Goal: Task Accomplishment & Management: Manage account settings

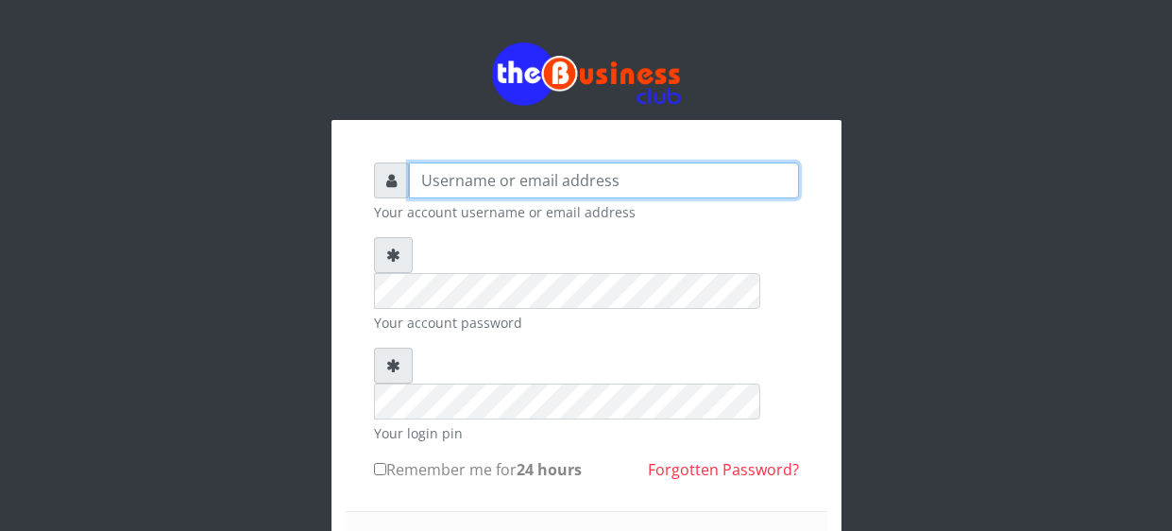
click at [516, 176] on input "text" at bounding box center [604, 180] width 390 height 36
type input "s"
type input "[EMAIL_ADDRESS][DOMAIN_NAME]"
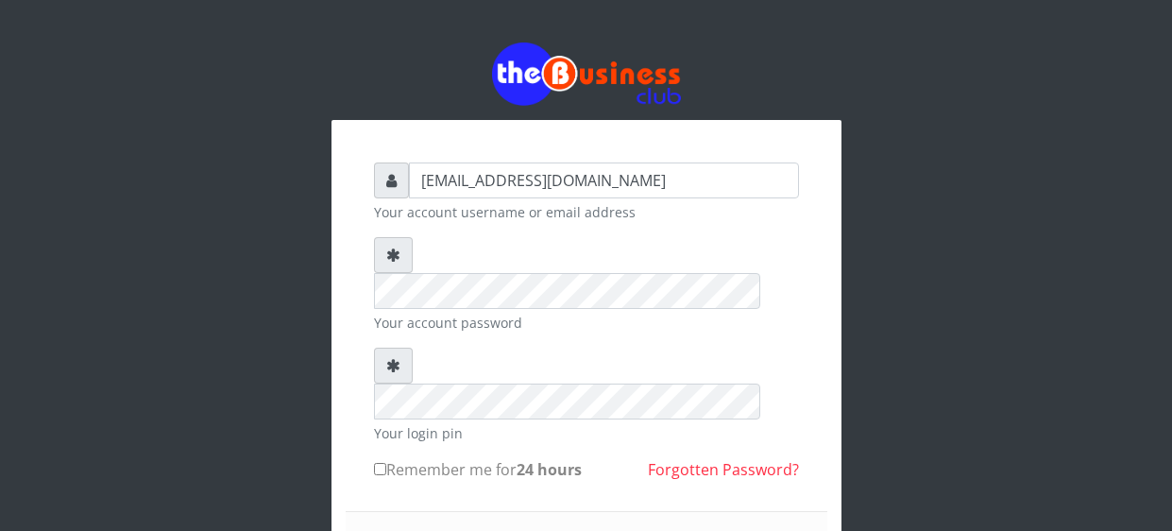
click at [375, 463] on input "Remember me for 24 hours" at bounding box center [380, 469] width 12 height 12
checkbox input "true"
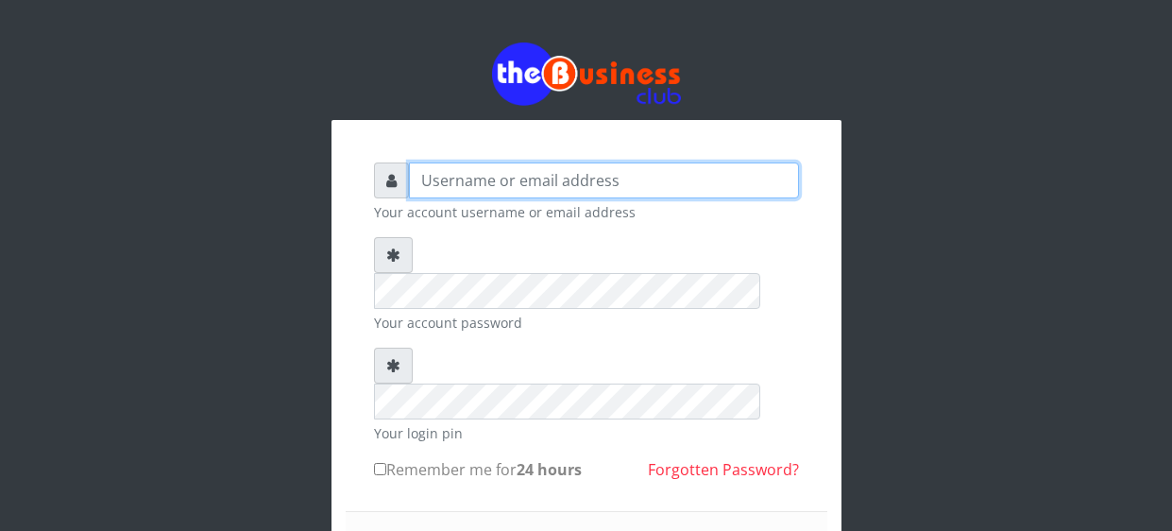
click at [464, 177] on input "text" at bounding box center [604, 180] width 390 height 36
type input "[EMAIL_ADDRESS][DOMAIN_NAME]"
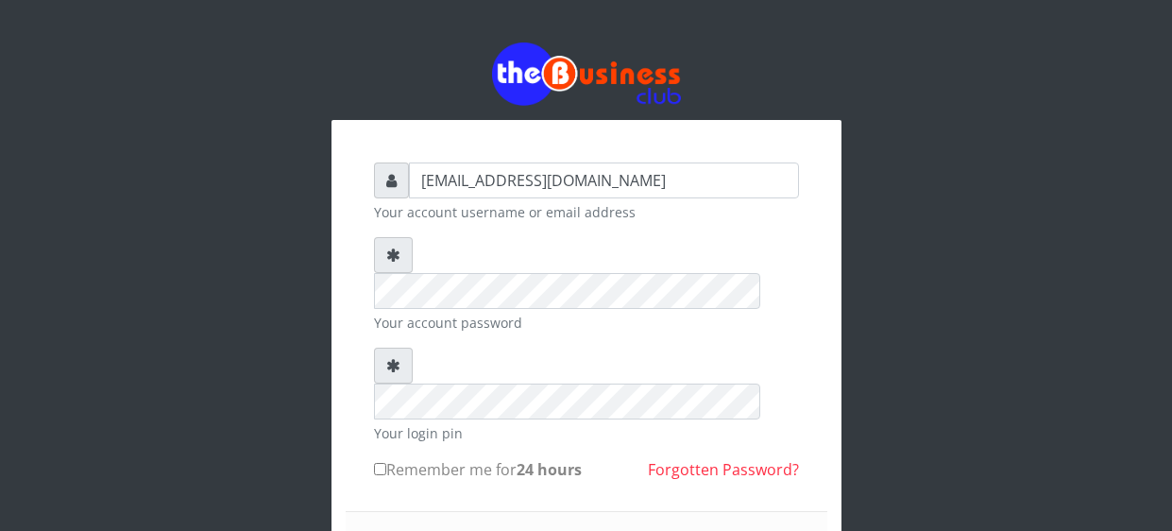
click at [380, 458] on label "Remember me for 24 hours" at bounding box center [478, 469] width 208 height 23
click at [380, 463] on input "Remember me for 24 hours" at bounding box center [380, 469] width 12 height 12
checkbox input "true"
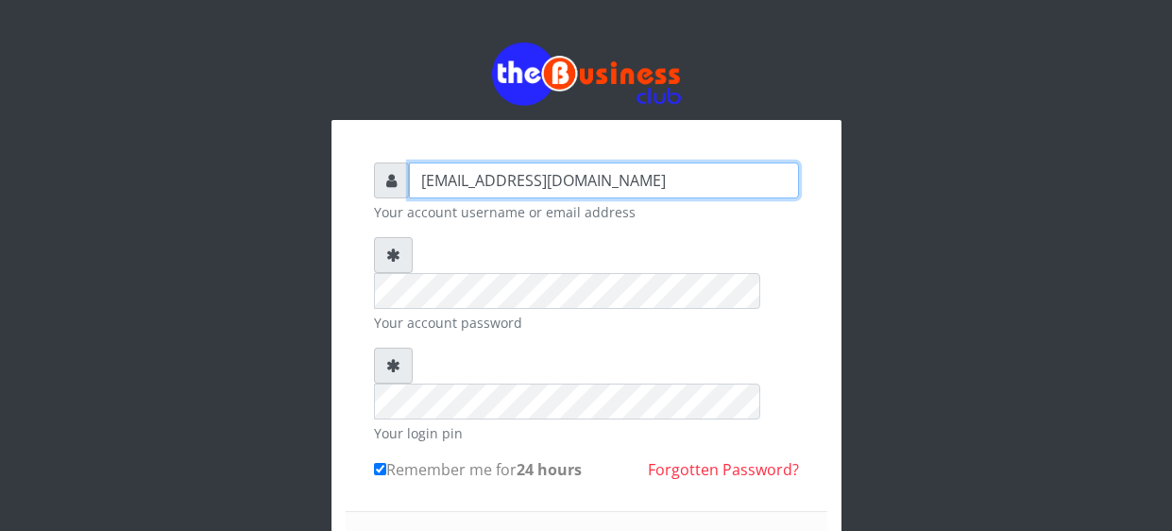
click at [455, 185] on input "[EMAIL_ADDRESS][DOMAIN_NAME]" at bounding box center [604, 180] width 390 height 36
type input "C"
click at [482, 186] on input "text" at bounding box center [604, 180] width 390 height 36
type input "ijehabraham@gmail.com"
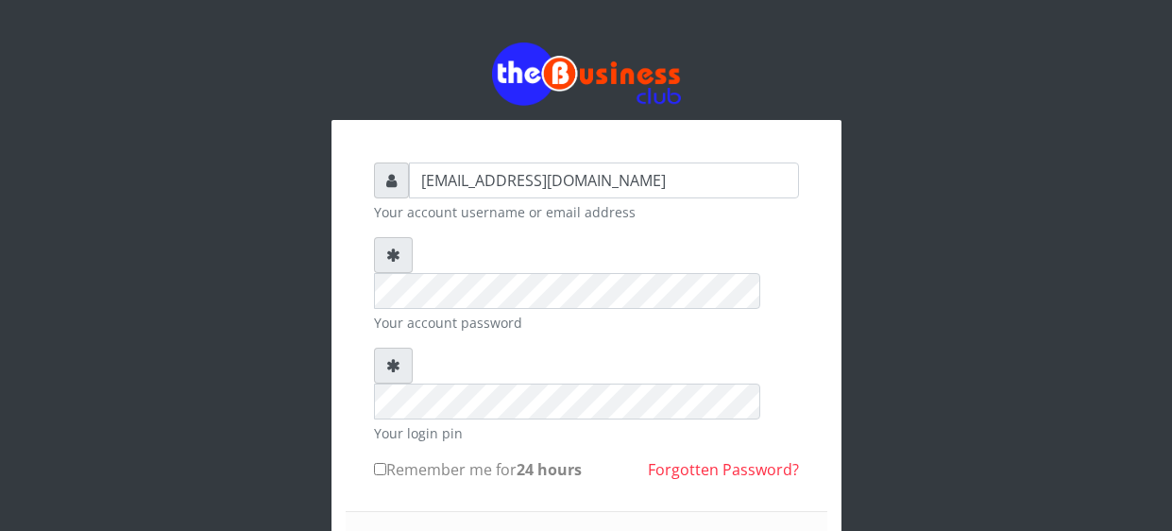
click at [376, 463] on input "Remember me for 24 hours" at bounding box center [380, 469] width 12 height 12
checkbox input "true"
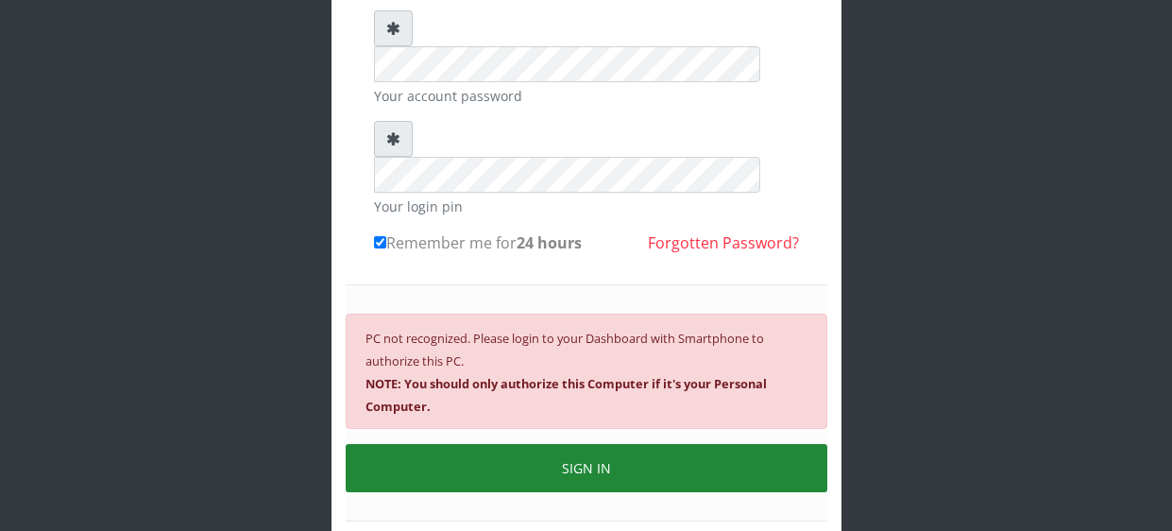
scroll to position [232, 0]
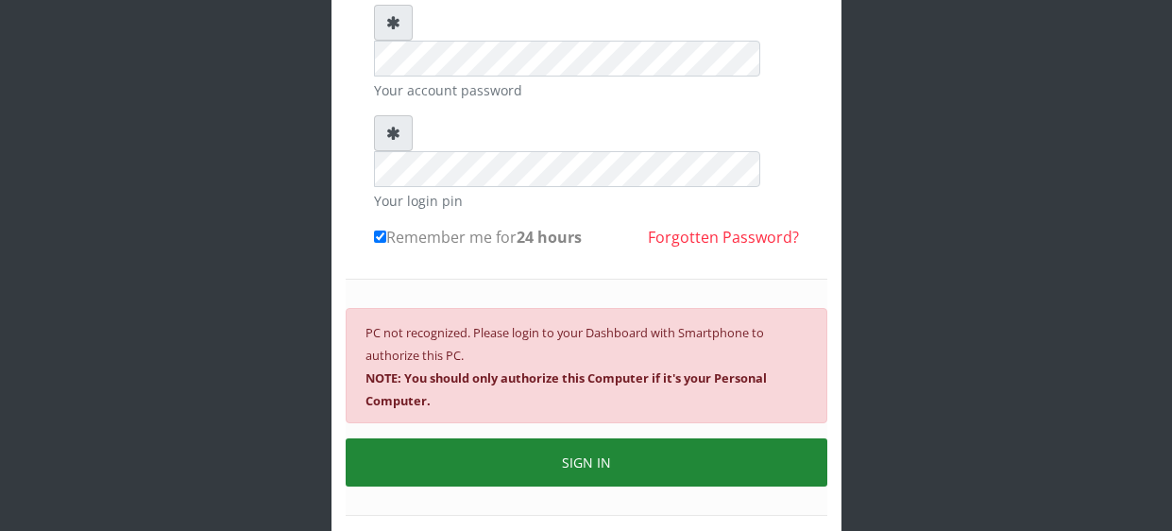
click at [589, 438] on button "SIGN IN" at bounding box center [587, 462] width 482 height 48
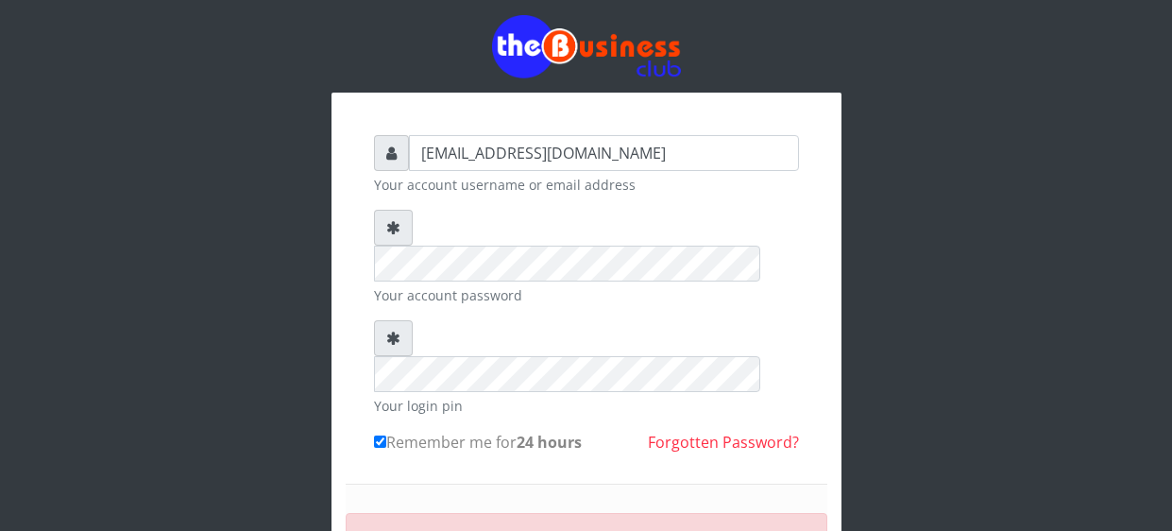
scroll to position [0, 0]
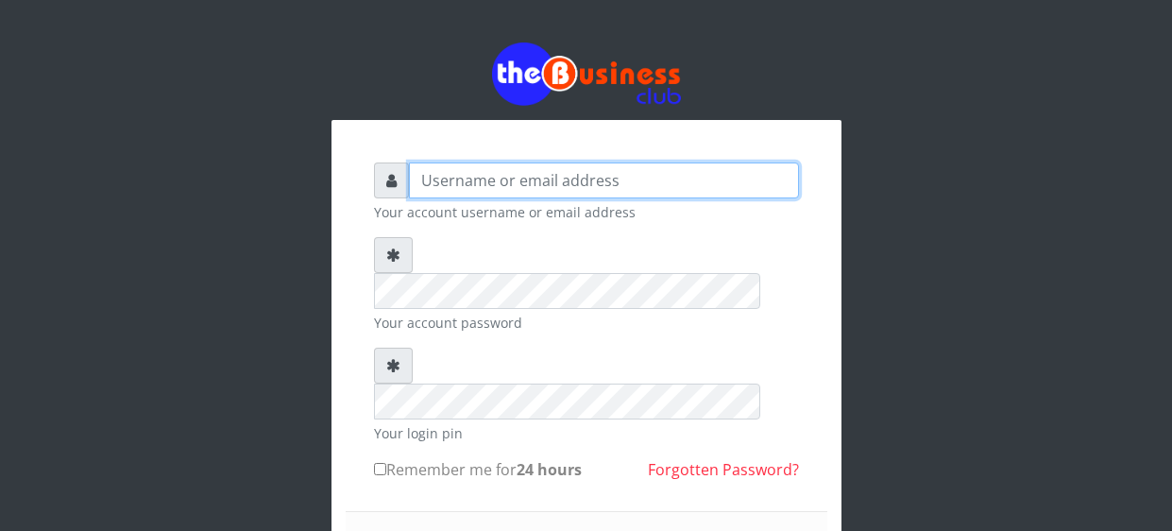
type input "[EMAIL_ADDRESS][DOMAIN_NAME]"
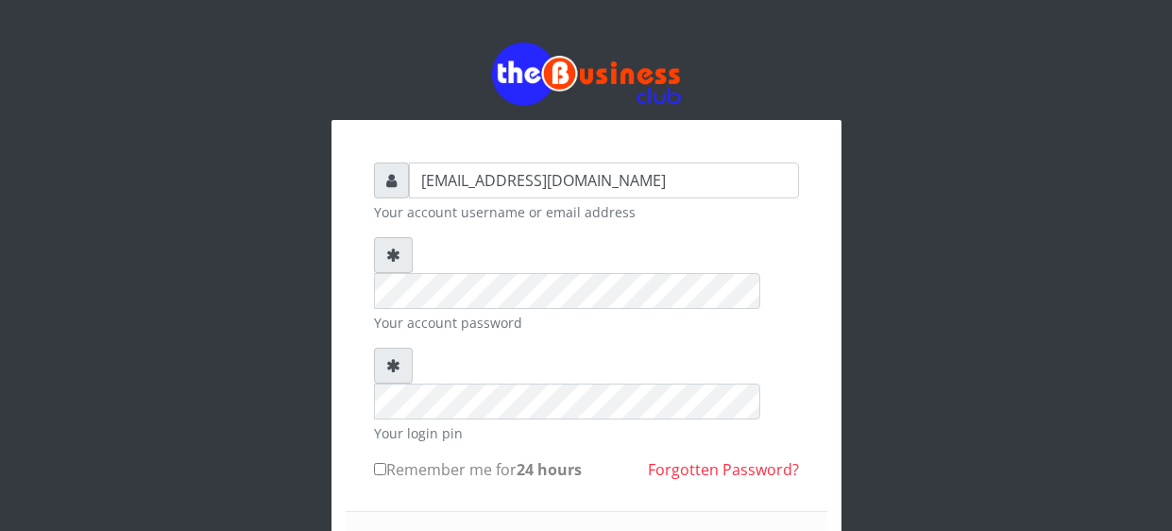
click at [385, 458] on label "Remember me for 24 hours" at bounding box center [478, 469] width 208 height 23
click at [385, 463] on input "Remember me for 24 hours" at bounding box center [380, 469] width 12 height 12
checkbox input "true"
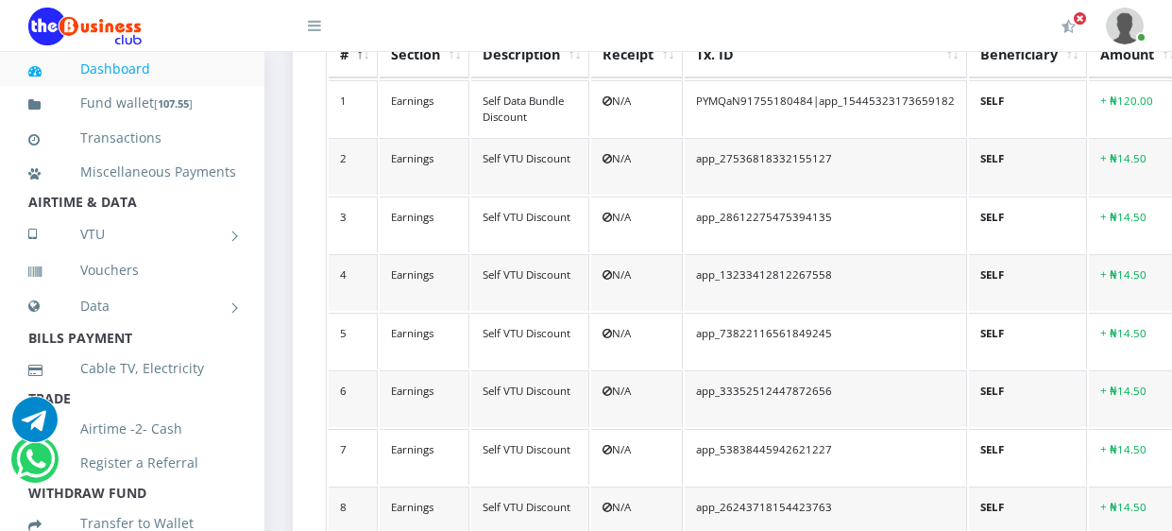
scroll to position [629, 0]
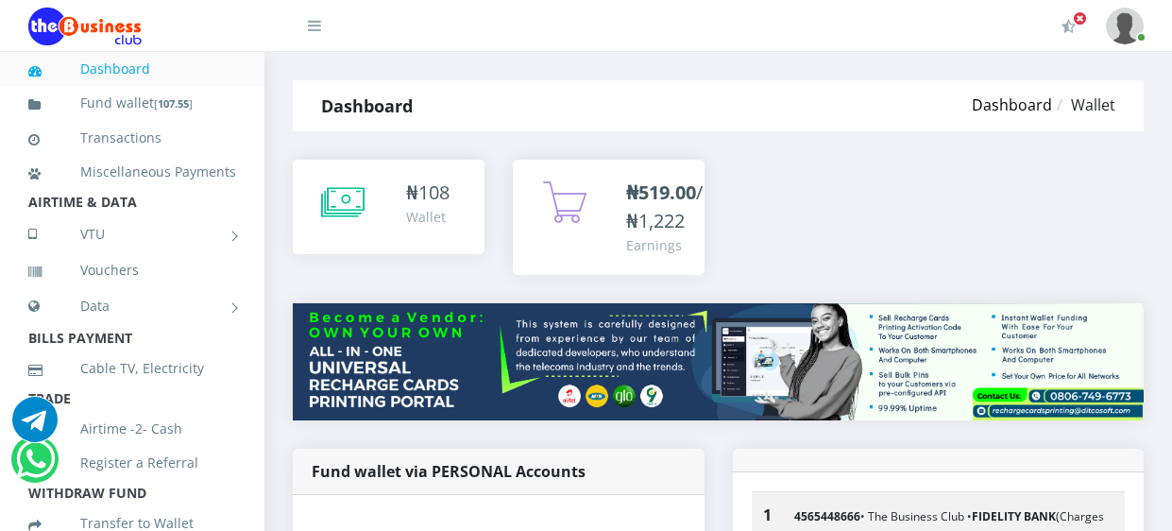
click at [1027, 108] on link "Dashboard" at bounding box center [1012, 104] width 80 height 21
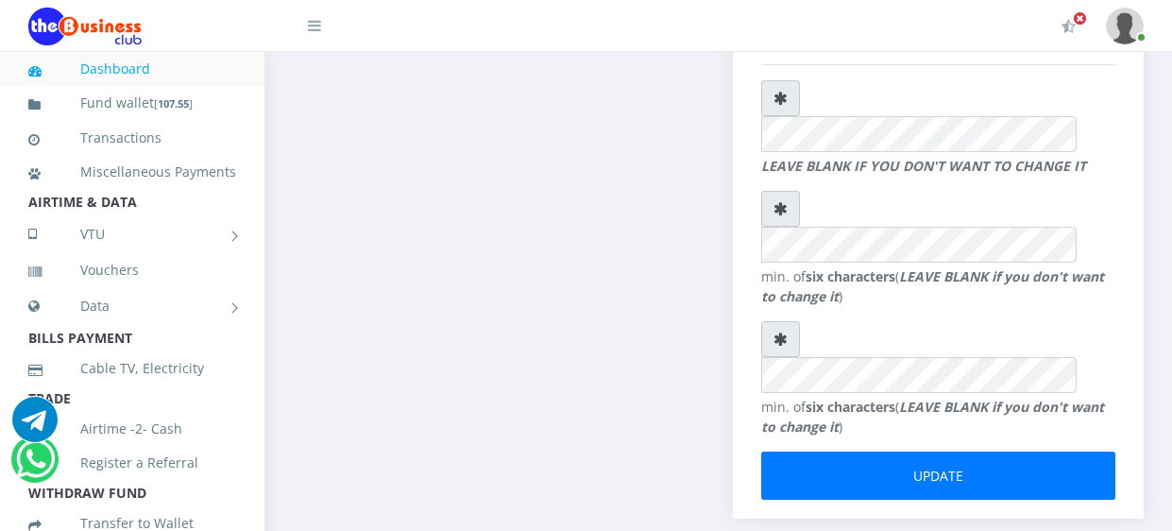
scroll to position [1087, 0]
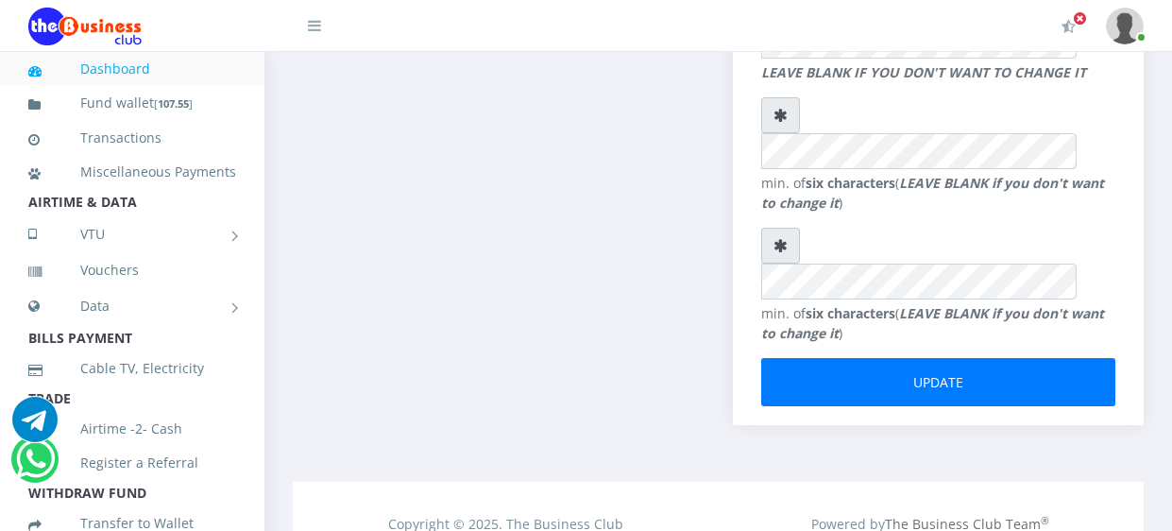
type input "[EMAIL_ADDRESS][DOMAIN_NAME]"
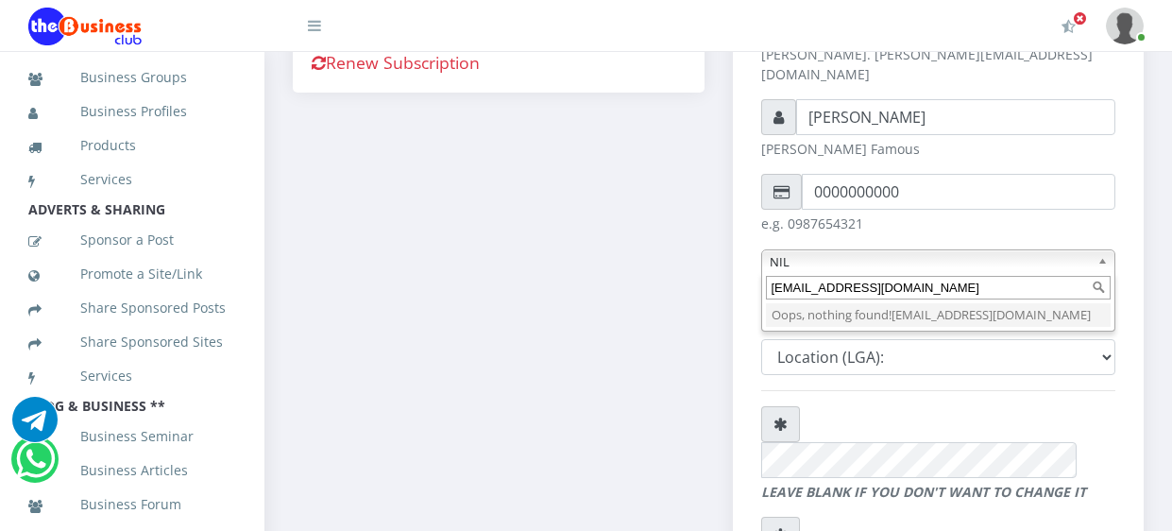
scroll to position [788, 0]
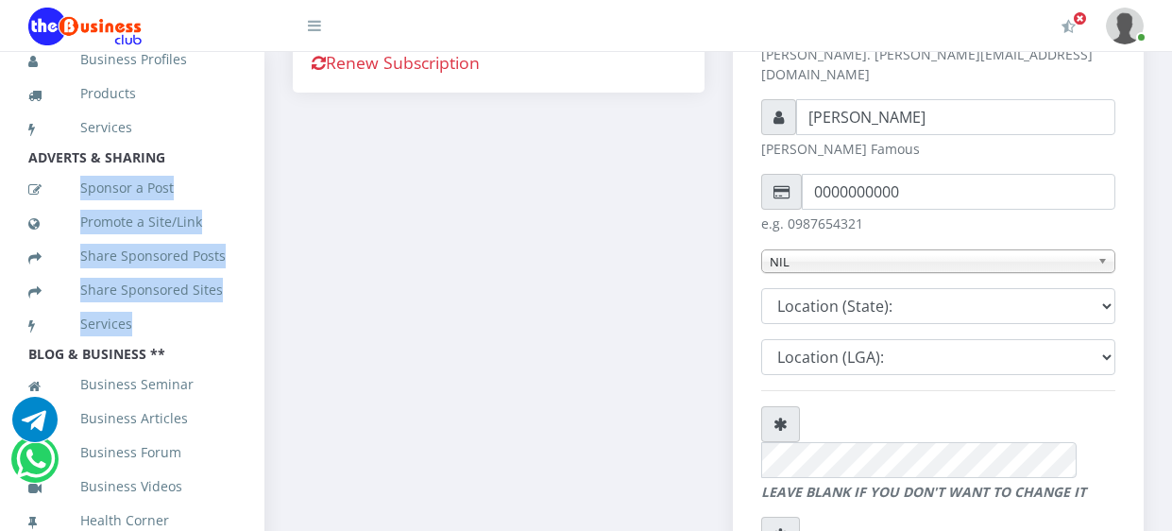
drag, startPoint x: 259, startPoint y: 164, endPoint x: 252, endPoint y: 339, distance: 174.8
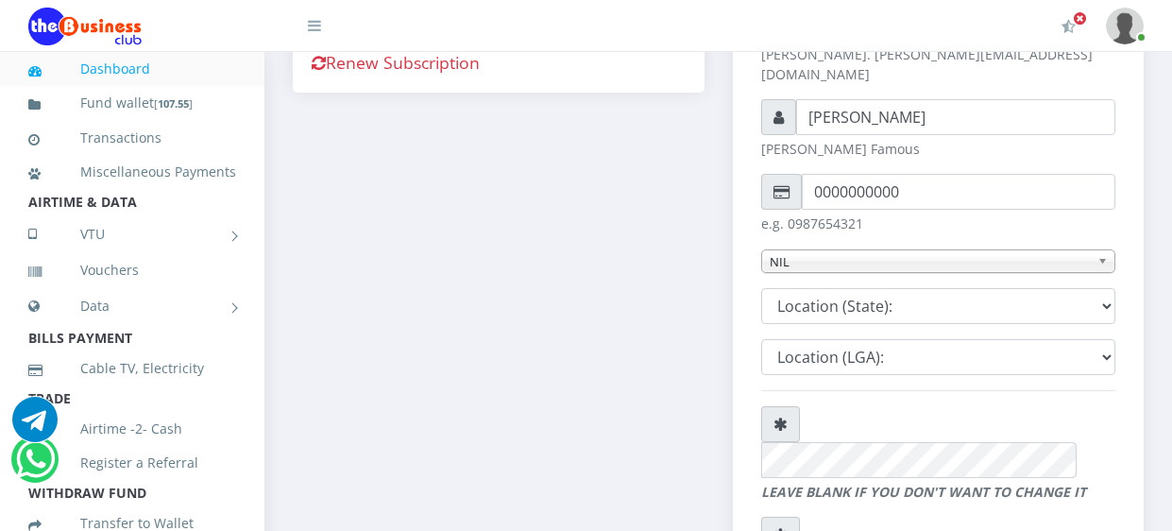
click at [291, 259] on div "Account Status Referral Link: [DOMAIN_NAME][URL] Account: Valid Membership: Ina…" at bounding box center [499, 326] width 440 height 1091
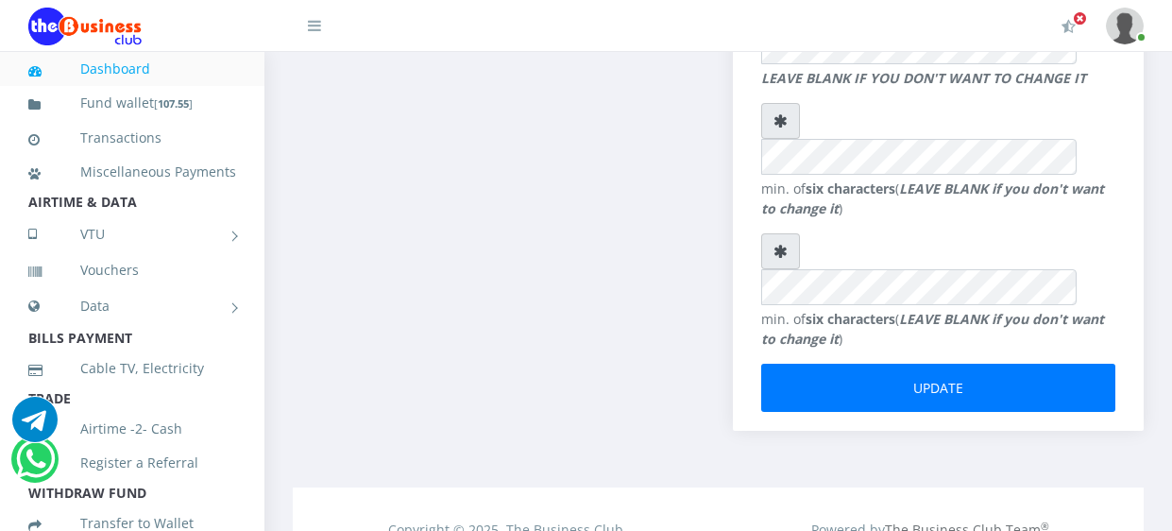
scroll to position [1063, 0]
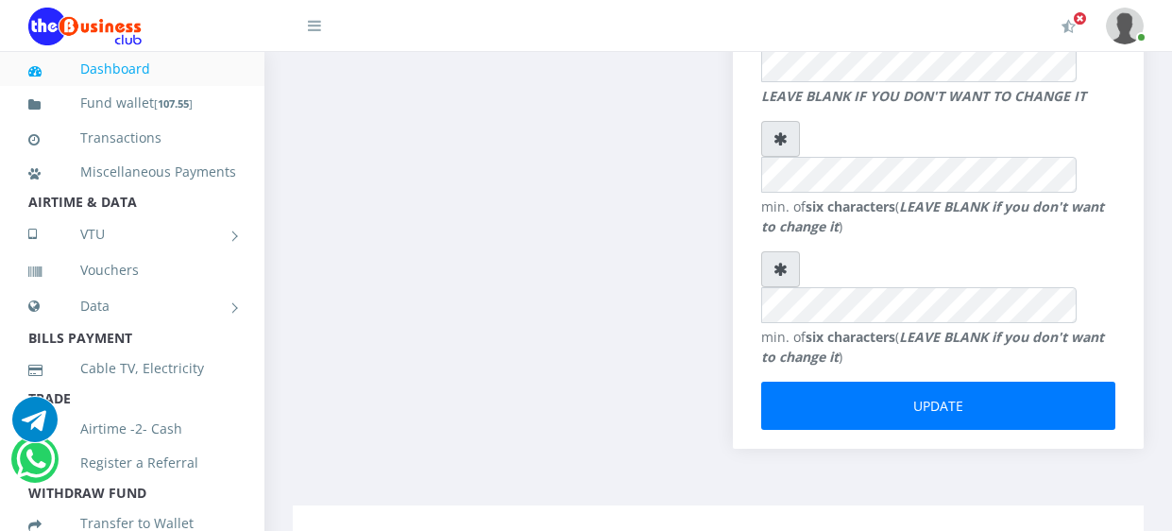
click at [109, 71] on link "Dashboard" at bounding box center [132, 68] width 208 height 43
